Goal: Communication & Community: Participate in discussion

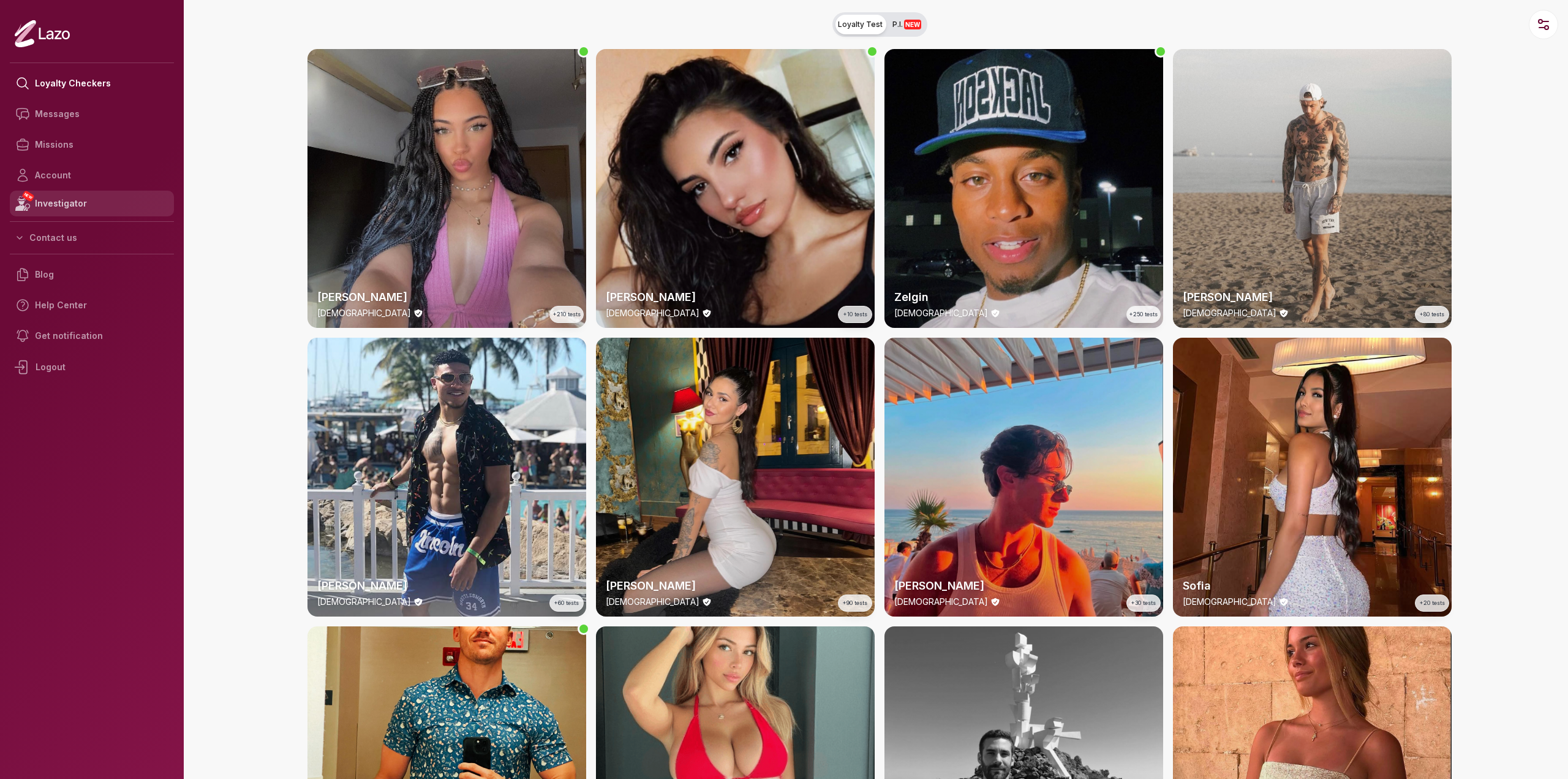
click at [79, 204] on link "NEW Investigator" at bounding box center [92, 204] width 164 height 26
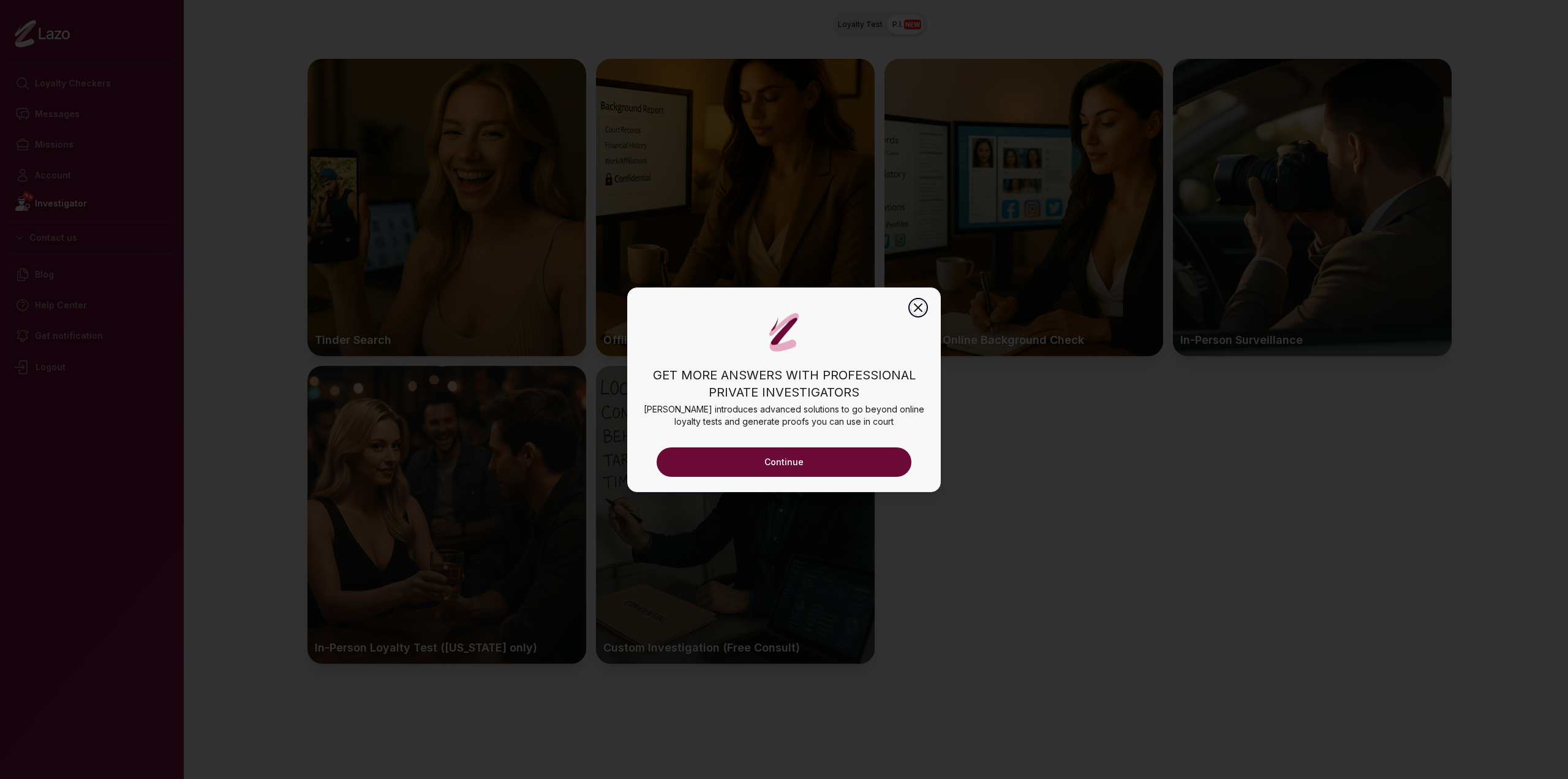
click at [925, 303] on icon "button" at bounding box center [918, 308] width 14 height 14
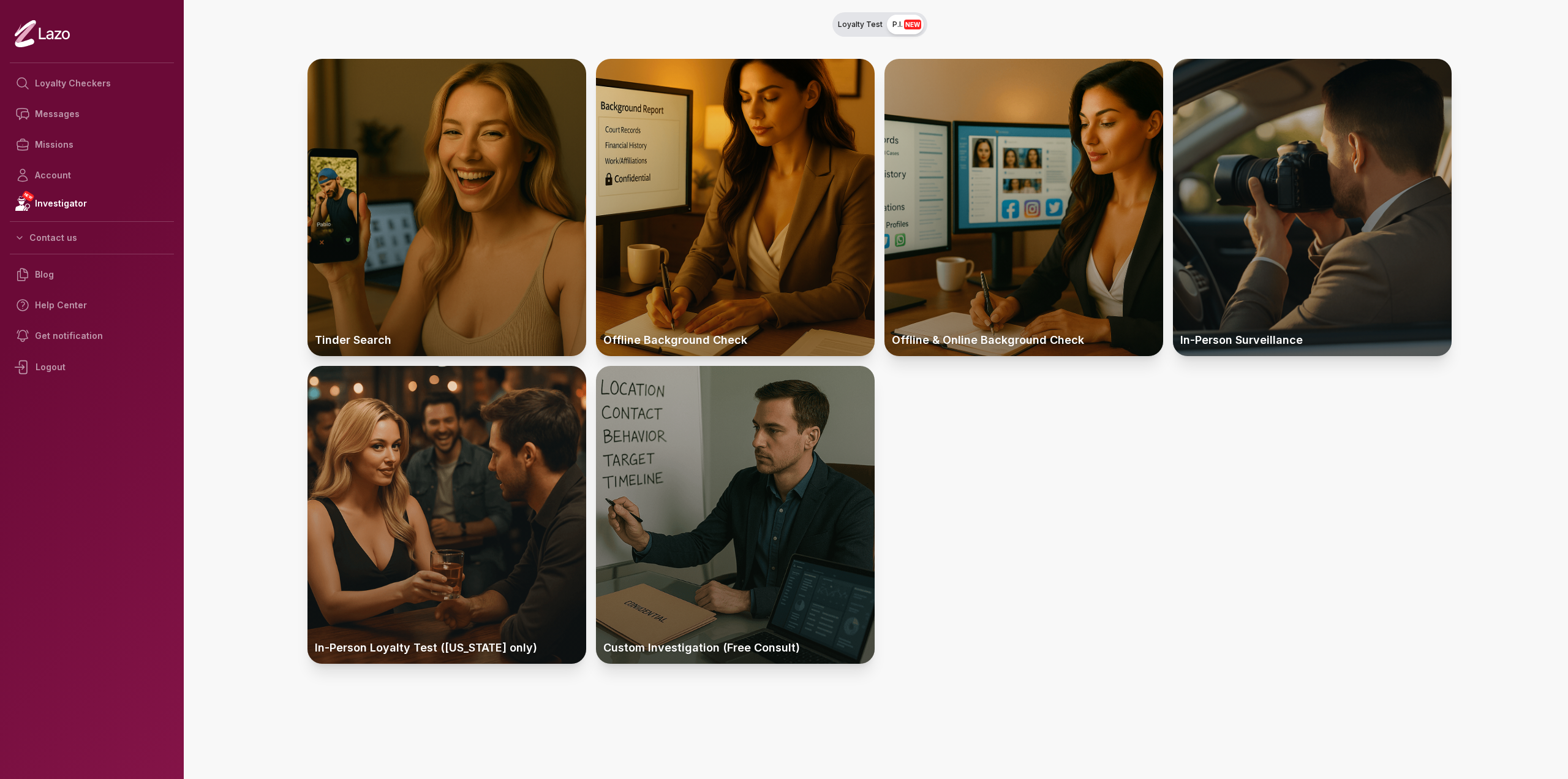
click at [1301, 245] on div at bounding box center [1312, 207] width 279 height 297
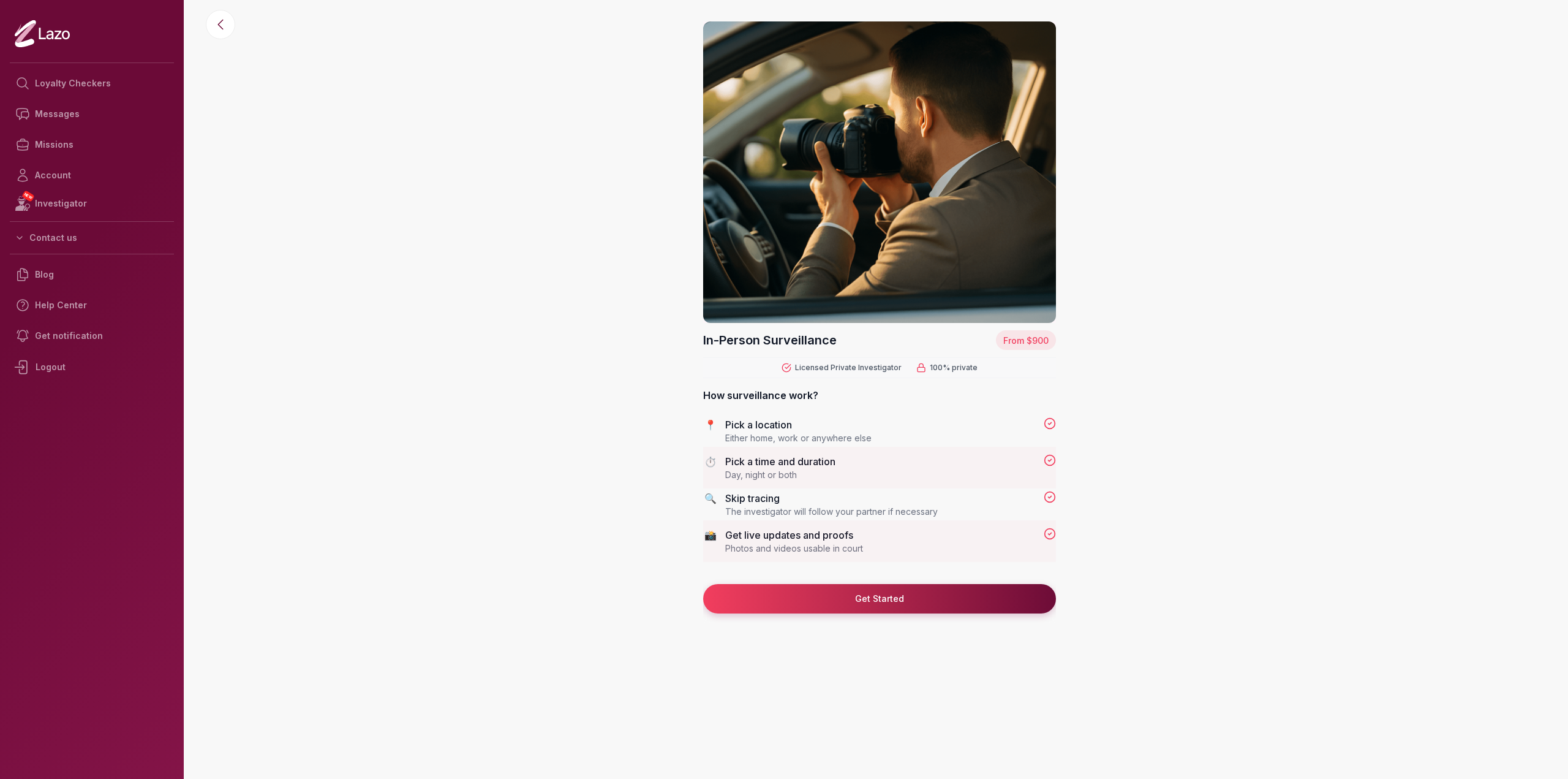
scroll to position [14, 0]
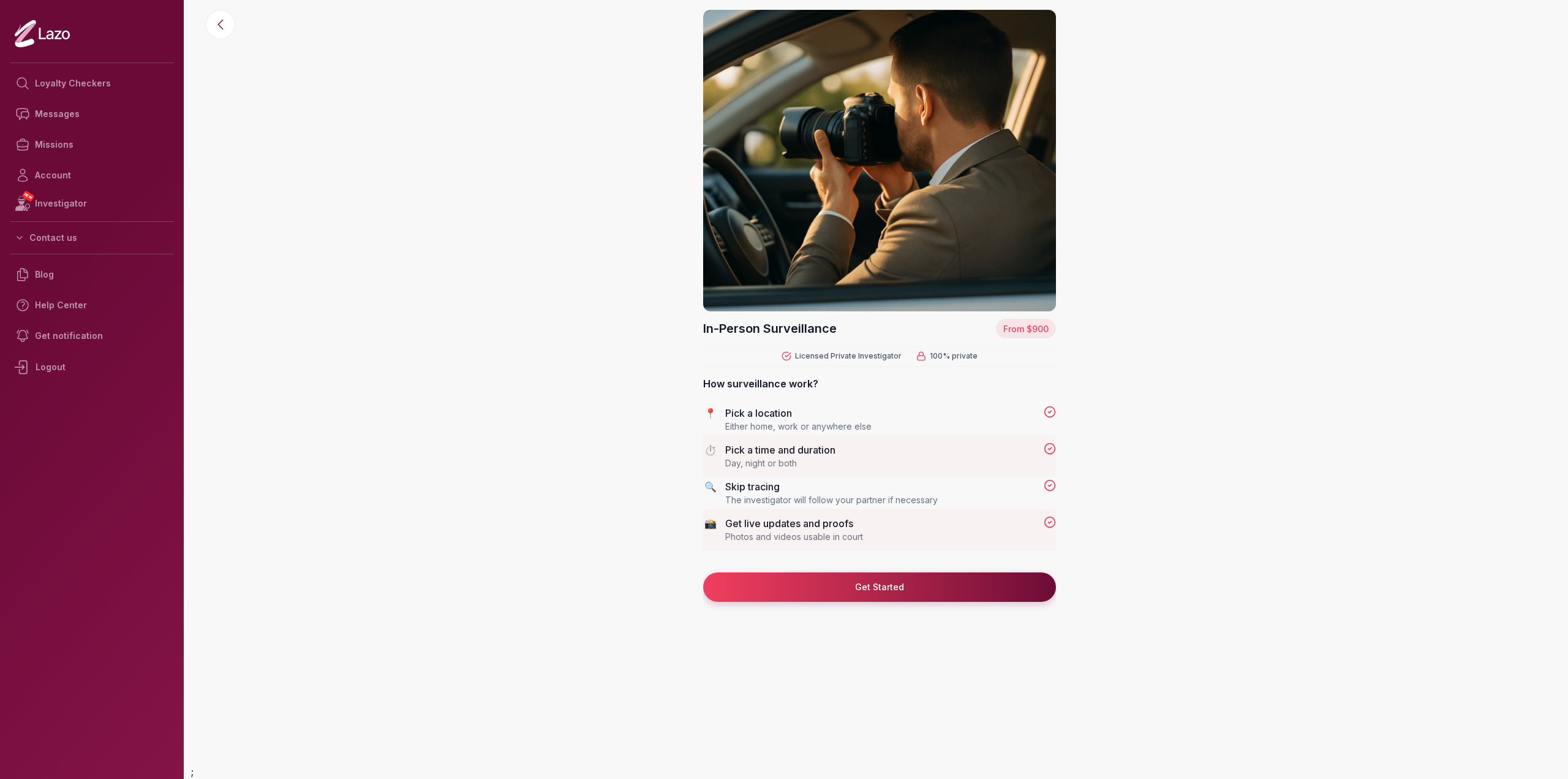
drag, startPoint x: 546, startPoint y: 343, endPoint x: 546, endPoint y: 388, distance: 45.0
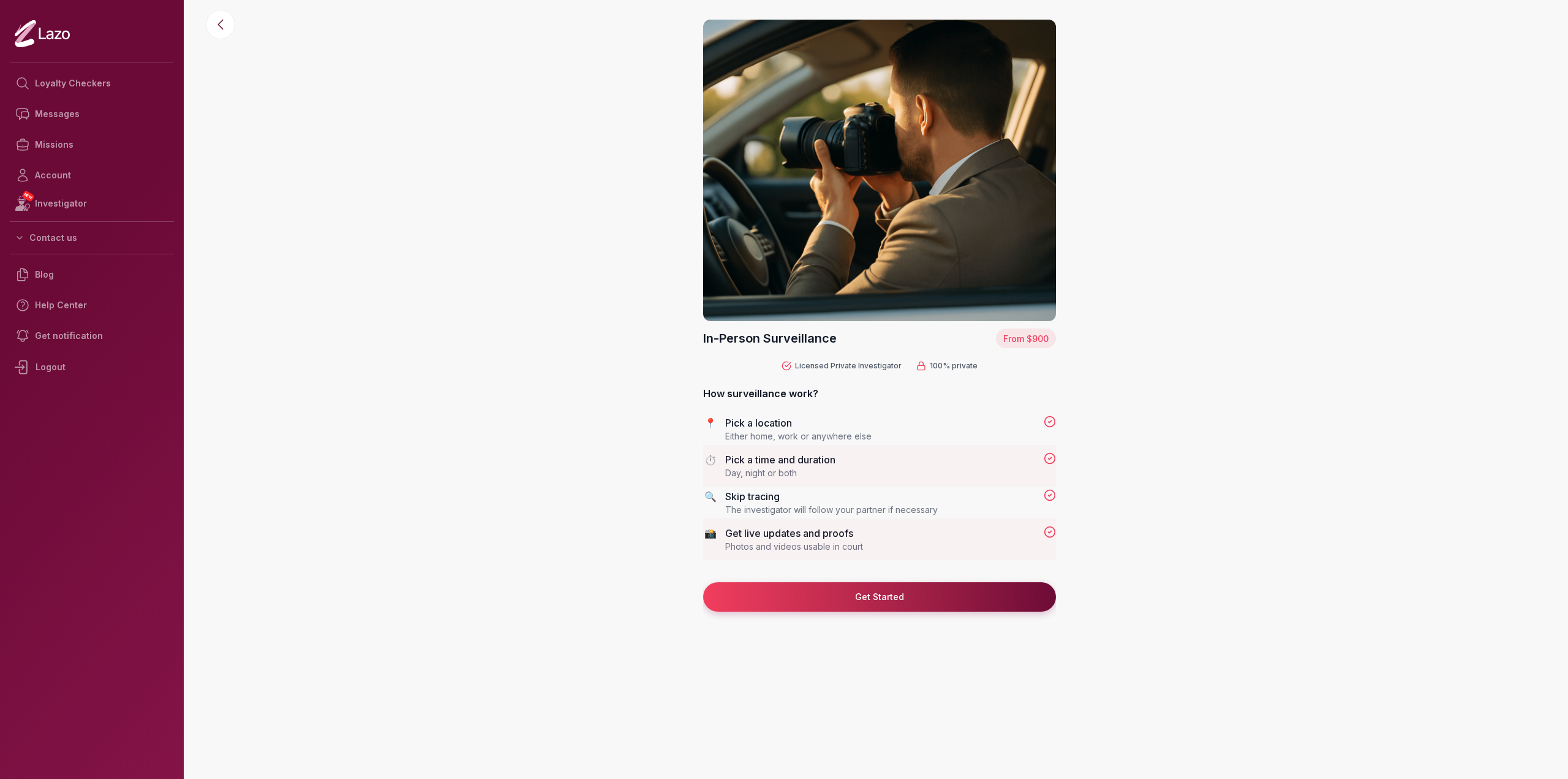
scroll to position [0, 0]
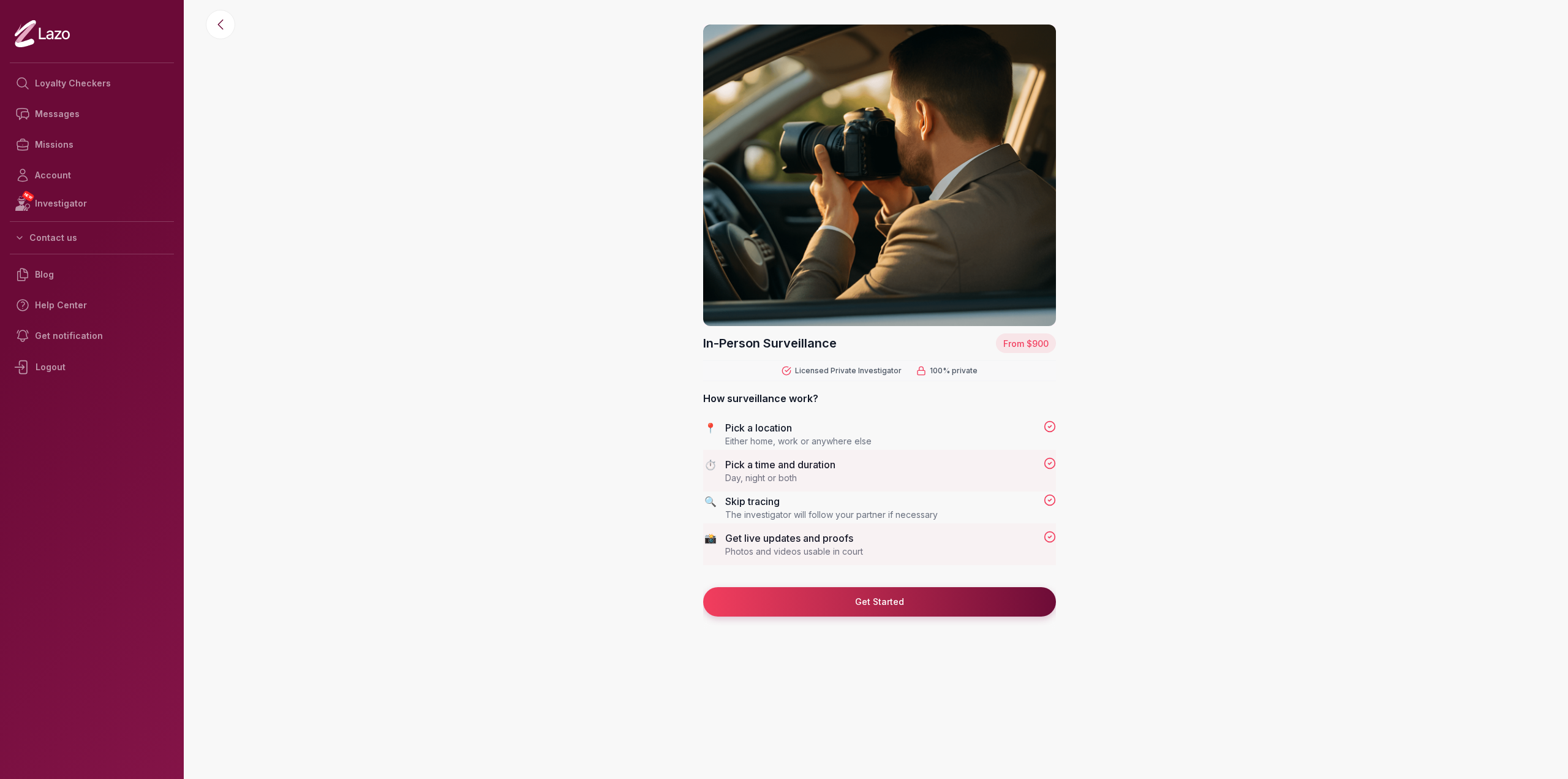
drag, startPoint x: 518, startPoint y: 426, endPoint x: 512, endPoint y: 389, distance: 37.5
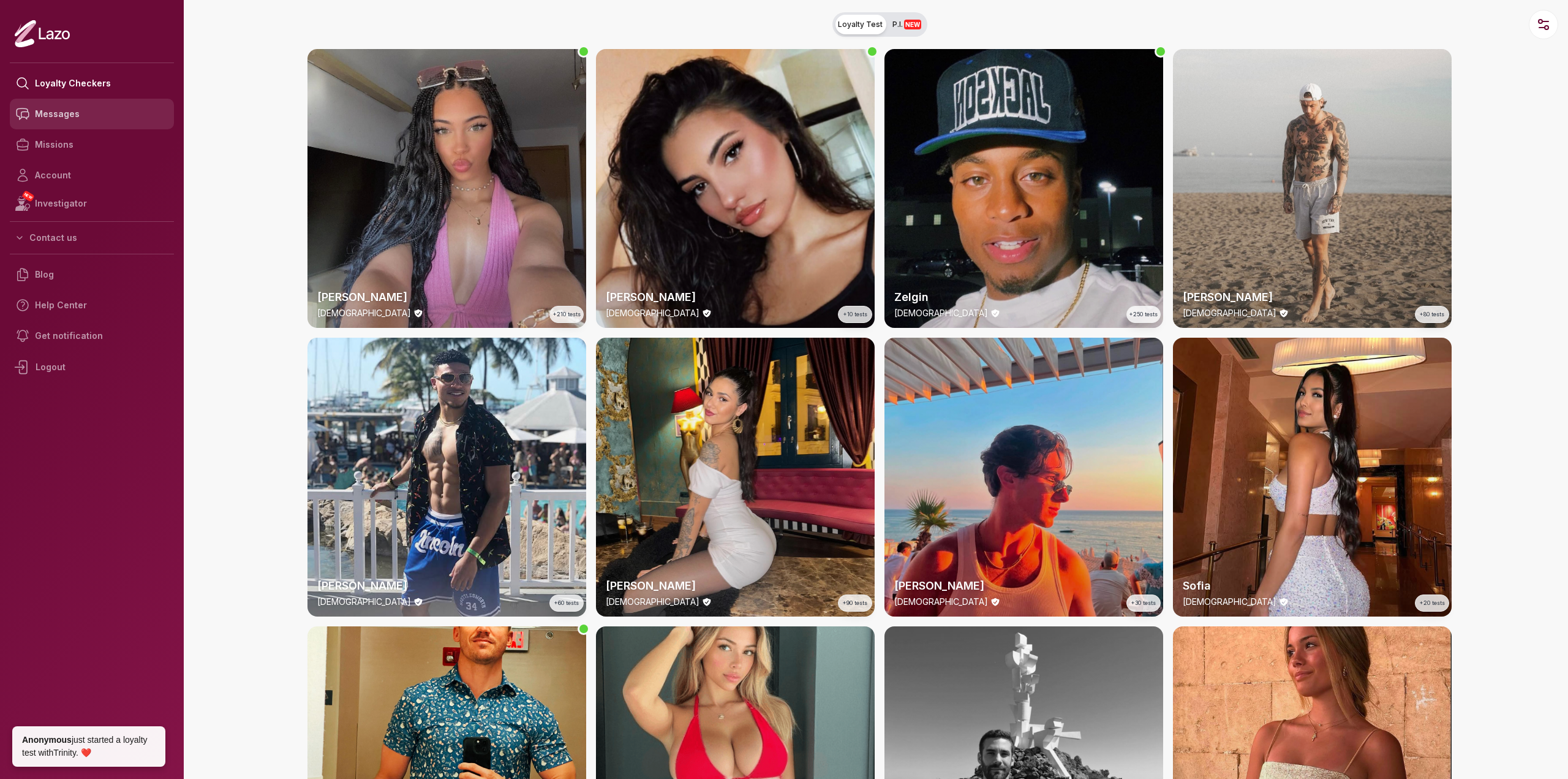
click at [44, 112] on link "Messages" at bounding box center [92, 114] width 164 height 30
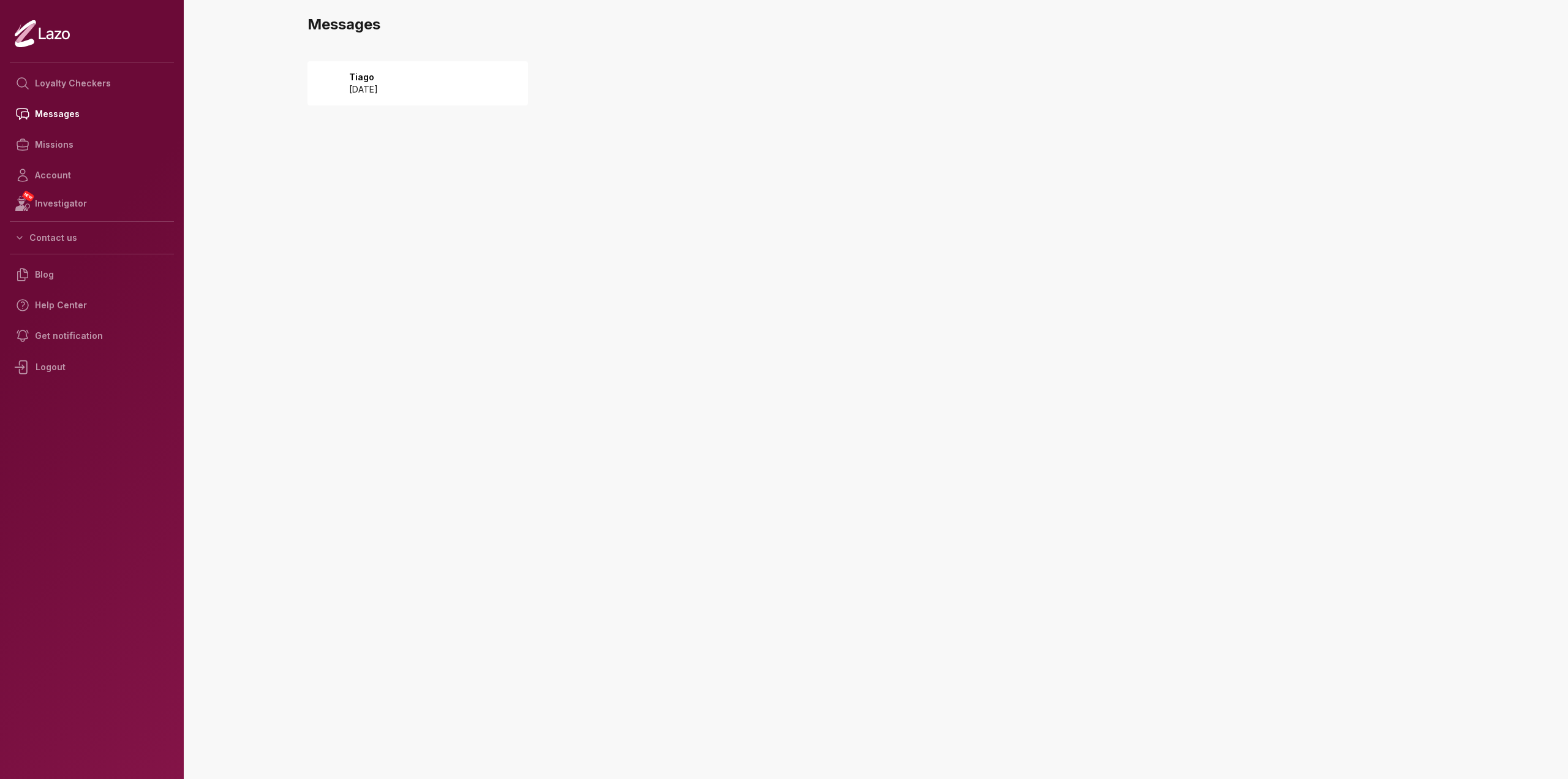
click at [502, 90] on div "Tiago 2025 August 19" at bounding box center [418, 83] width 221 height 44
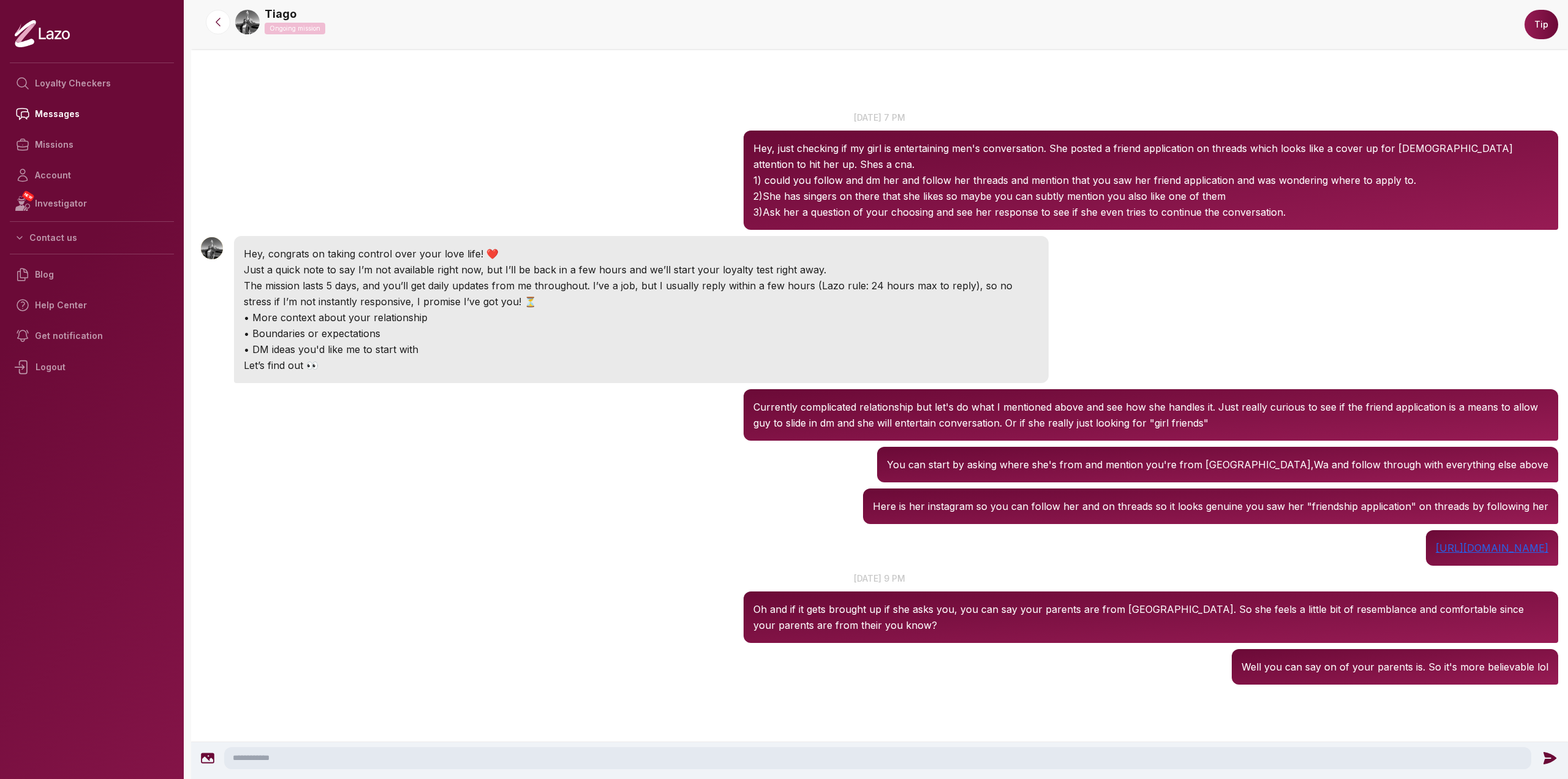
drag, startPoint x: 690, startPoint y: 531, endPoint x: 651, endPoint y: 149, distance: 384.0
